Goal: Task Accomplishment & Management: Manage account settings

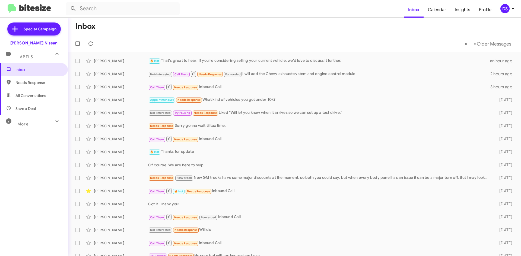
click at [34, 107] on span "Save a Deal" at bounding box center [25, 108] width 20 height 5
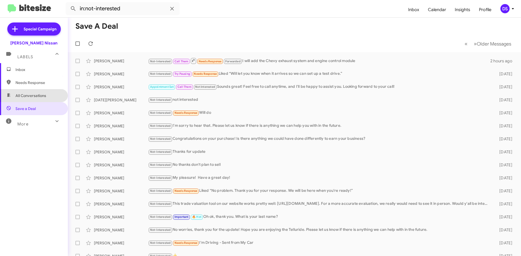
click at [41, 93] on span "All Conversations" at bounding box center [30, 95] width 31 height 5
type input "in:all-conversations"
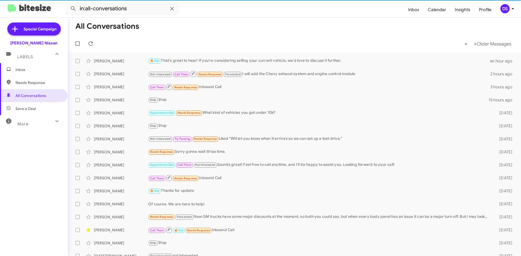
click at [30, 70] on span "Inbox" at bounding box center [38, 69] width 46 height 5
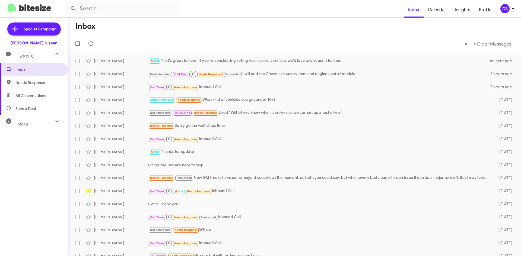
click at [506, 9] on div "DS" at bounding box center [504, 8] width 9 height 9
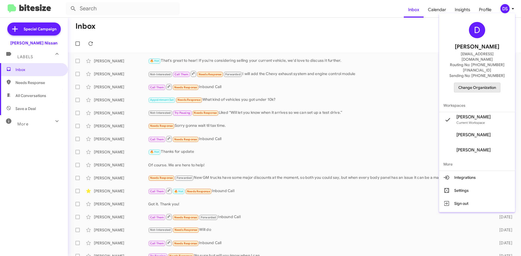
click at [486, 83] on span "Change Organization" at bounding box center [477, 87] width 38 height 9
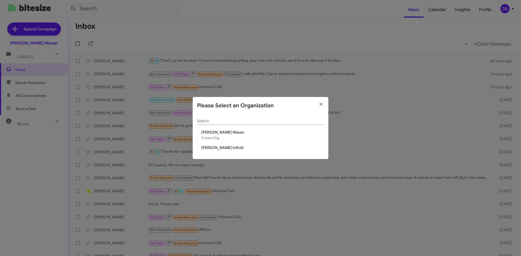
click at [217, 149] on span "[PERSON_NAME] Infiniti" at bounding box center [262, 147] width 123 height 5
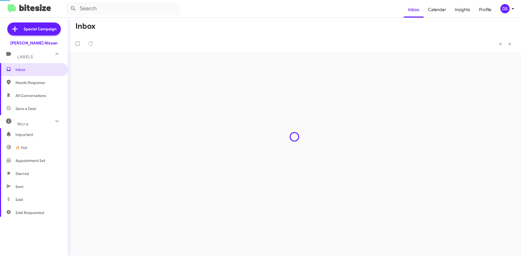
click at [224, 147] on div "Inbox « Previous » Next" at bounding box center [294, 137] width 453 height 239
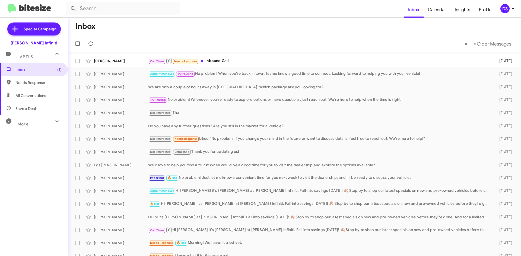
click at [128, 37] on mat-toolbar-row "« Previous » Next Older Messages" at bounding box center [294, 43] width 453 height 17
click at [225, 60] on div "Call Them Needs Response Inbound Call" at bounding box center [321, 61] width 347 height 7
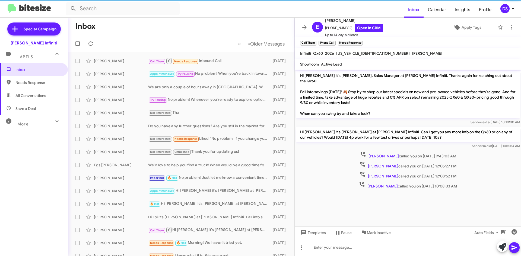
click at [39, 110] on span "Save a Deal" at bounding box center [34, 108] width 68 height 13
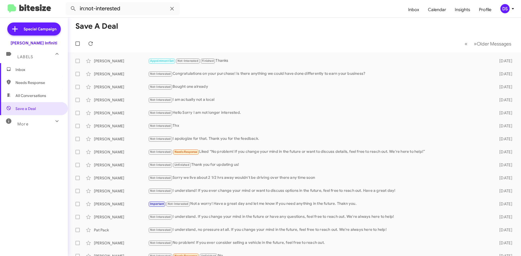
click at [49, 96] on span "All Conversations" at bounding box center [34, 95] width 68 height 13
type input "in:all-conversations"
click at [49, 96] on span "All Conversations" at bounding box center [34, 95] width 68 height 13
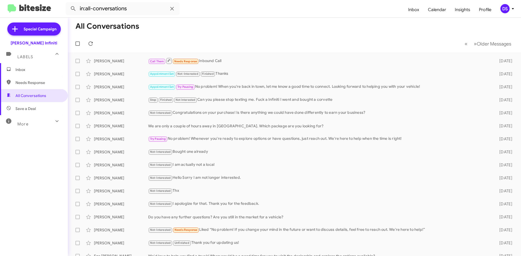
click at [25, 6] on img at bounding box center [29, 8] width 43 height 9
drag, startPoint x: 25, startPoint y: 6, endPoint x: 56, endPoint y: 15, distance: 31.9
click at [27, 6] on img at bounding box center [29, 8] width 43 height 9
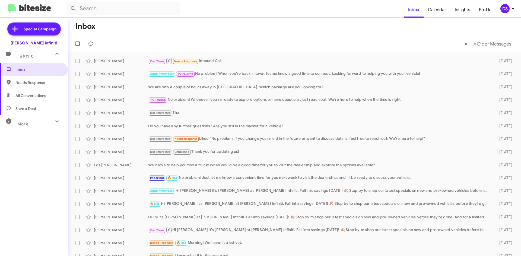
click at [507, 9] on div "DS" at bounding box center [504, 8] width 9 height 9
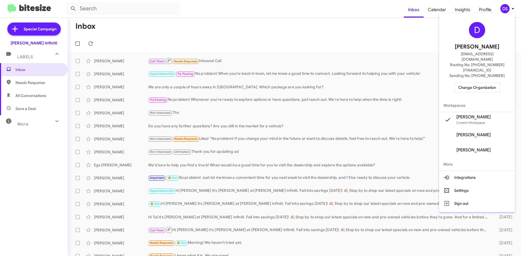
click at [489, 83] on span "Change Organization" at bounding box center [477, 87] width 38 height 9
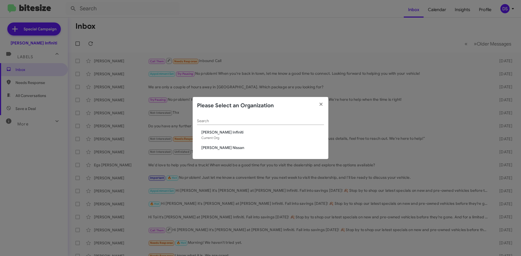
click at [222, 148] on span "[PERSON_NAME] Nissan" at bounding box center [262, 147] width 123 height 5
